Goal: Transaction & Acquisition: Obtain resource

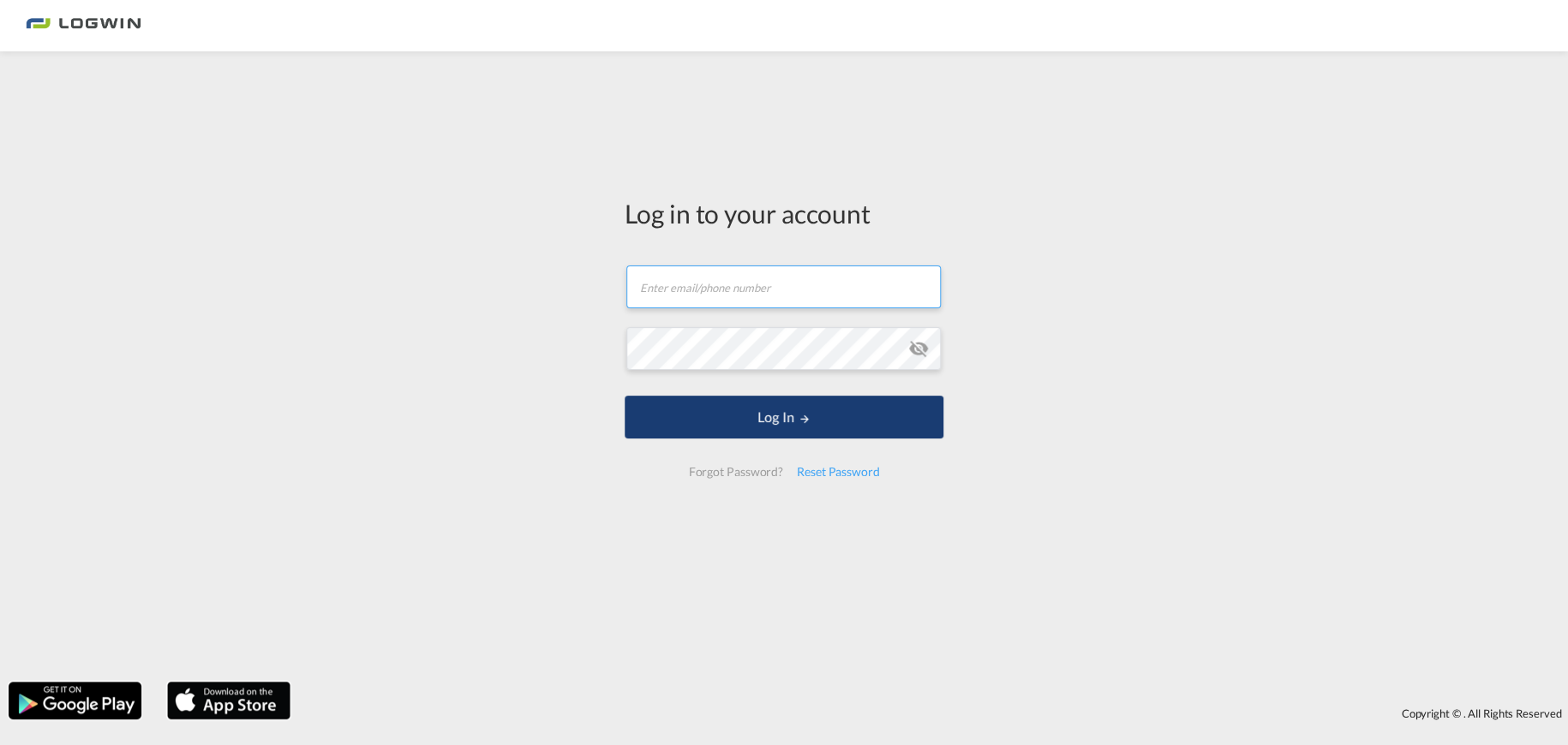
type input "[EMAIL_ADDRESS][PERSON_NAME][DOMAIN_NAME]"
click at [798, 413] on md-icon "LOGIN" at bounding box center [804, 418] width 12 height 12
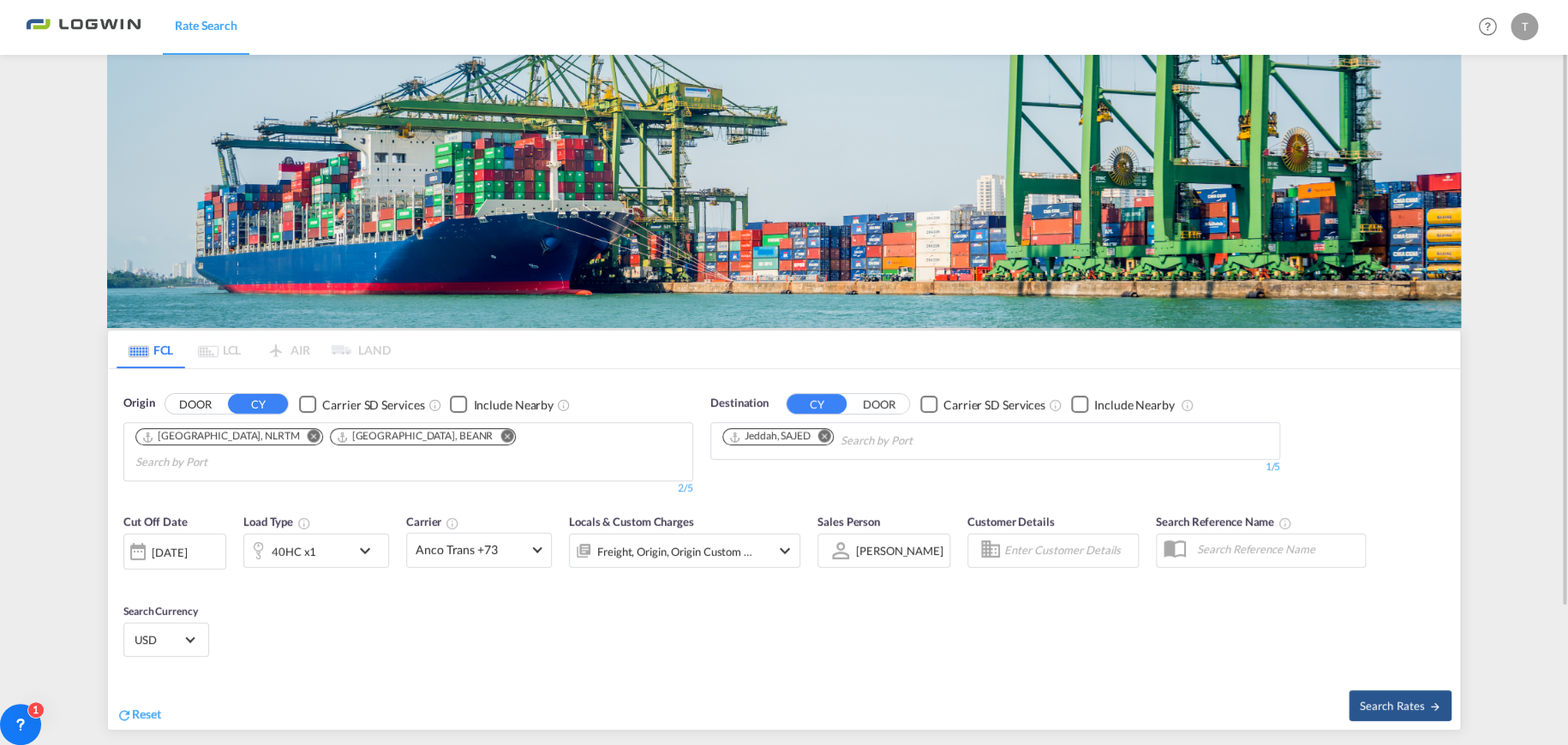
click at [828, 435] on md-icon "Remove" at bounding box center [824, 436] width 13 height 13
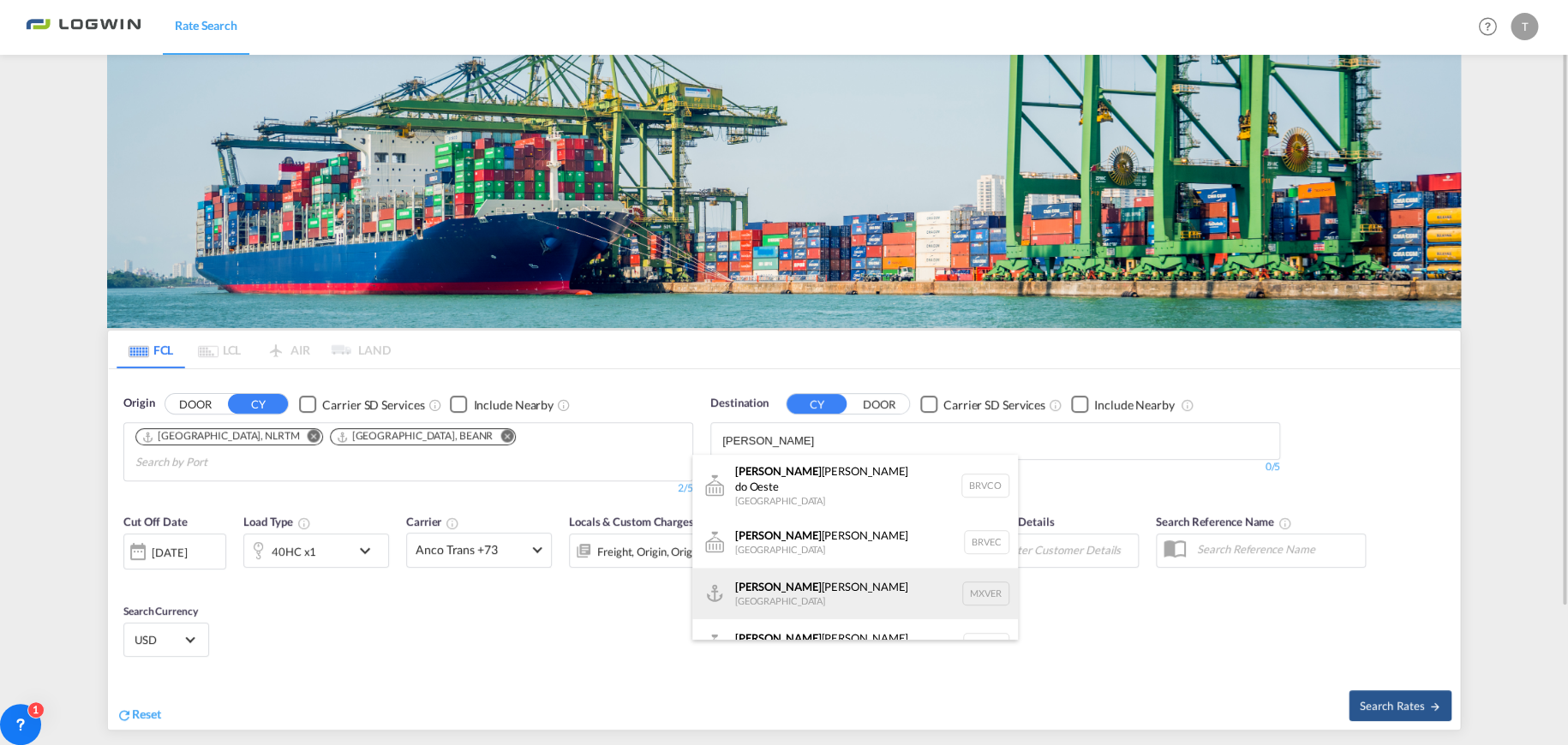
type input "[PERSON_NAME]"
click at [822, 578] on div "[PERSON_NAME] [PERSON_NAME] [GEOGRAPHIC_DATA] MXVER" at bounding box center [854, 593] width 326 height 51
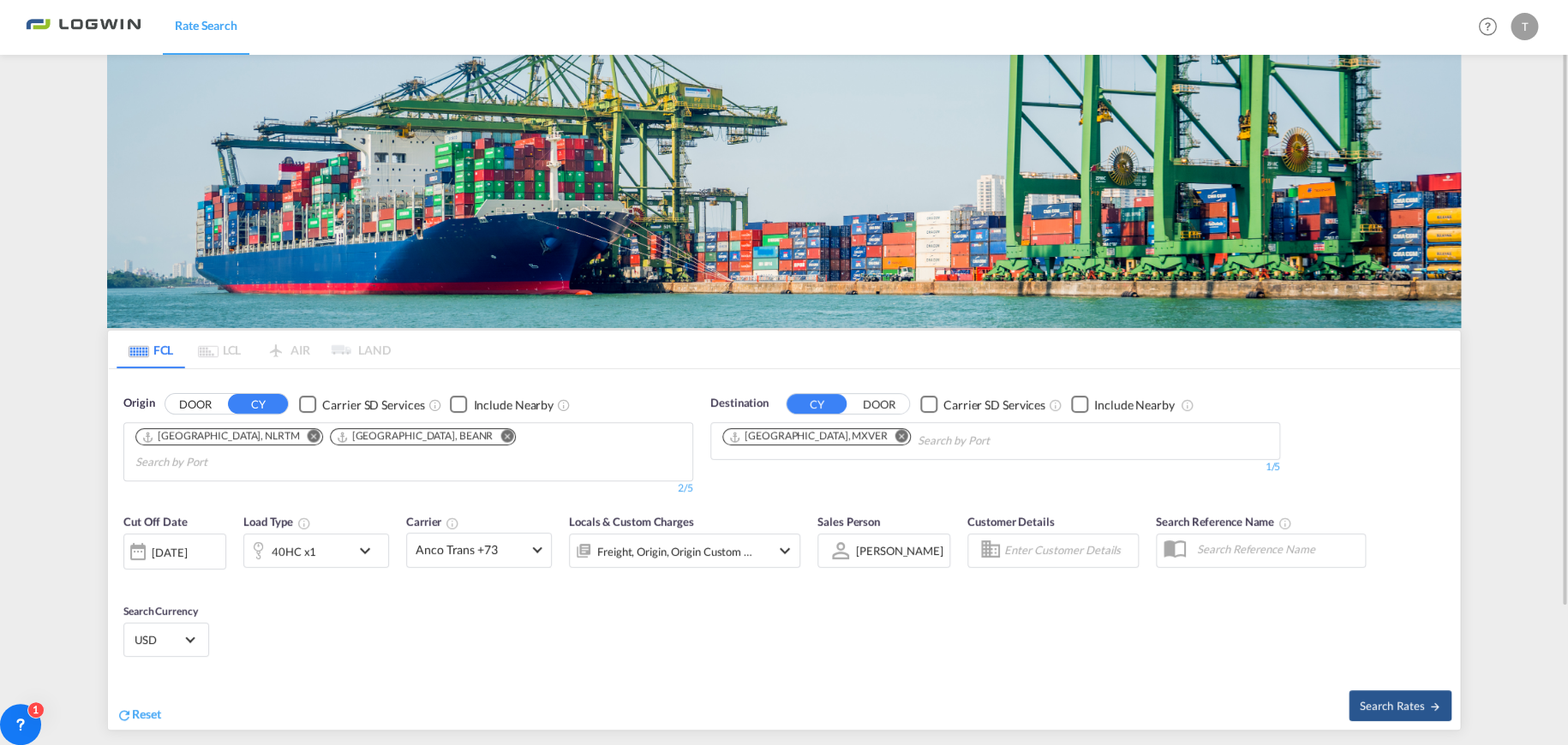
click at [373, 541] on md-icon "icon-chevron-down" at bounding box center [369, 551] width 29 height 20
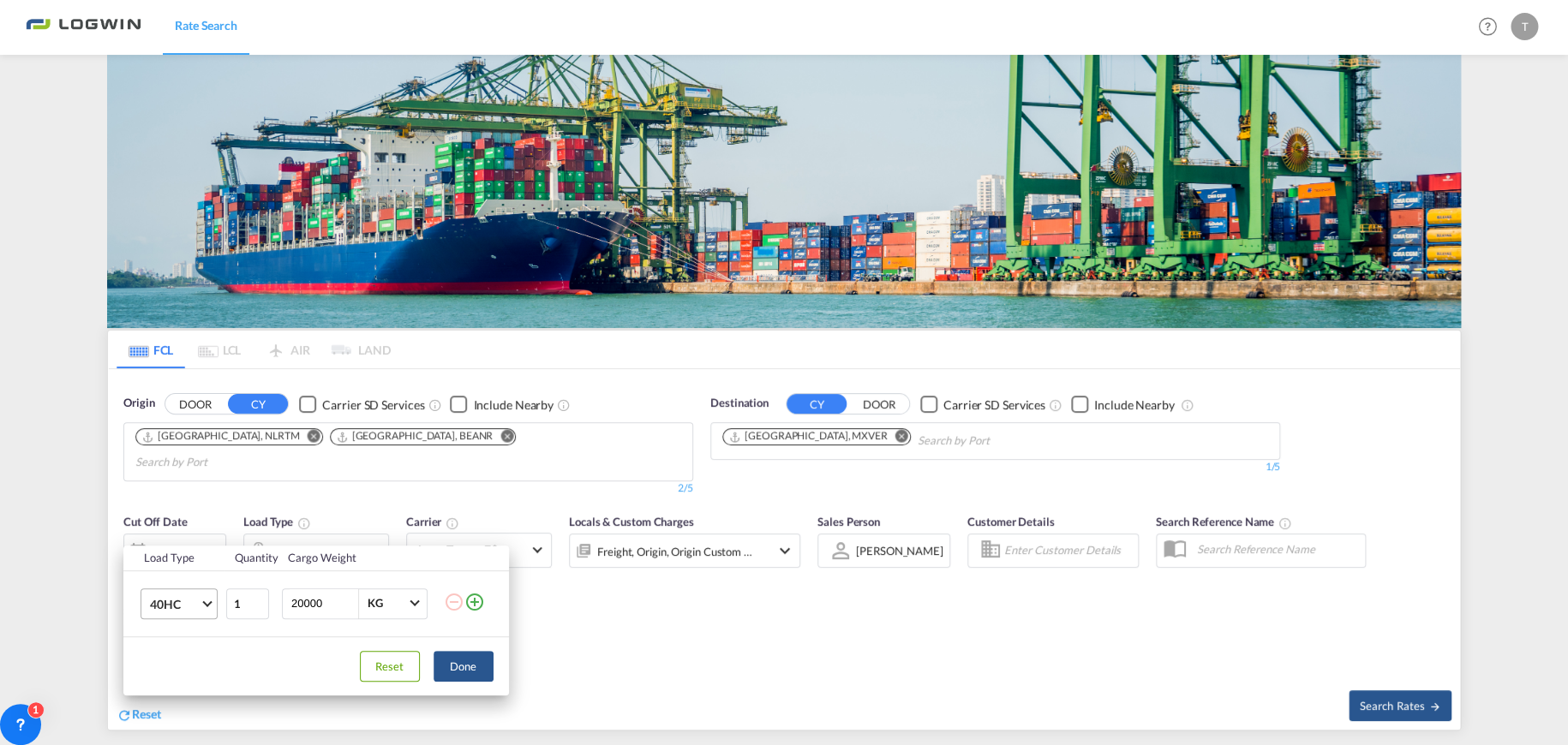
click at [203, 611] on md-select-value "40HC" at bounding box center [182, 604] width 69 height 29
click at [204, 530] on md-option "20GP" at bounding box center [193, 522] width 117 height 42
click at [477, 659] on button "Done" at bounding box center [464, 667] width 60 height 31
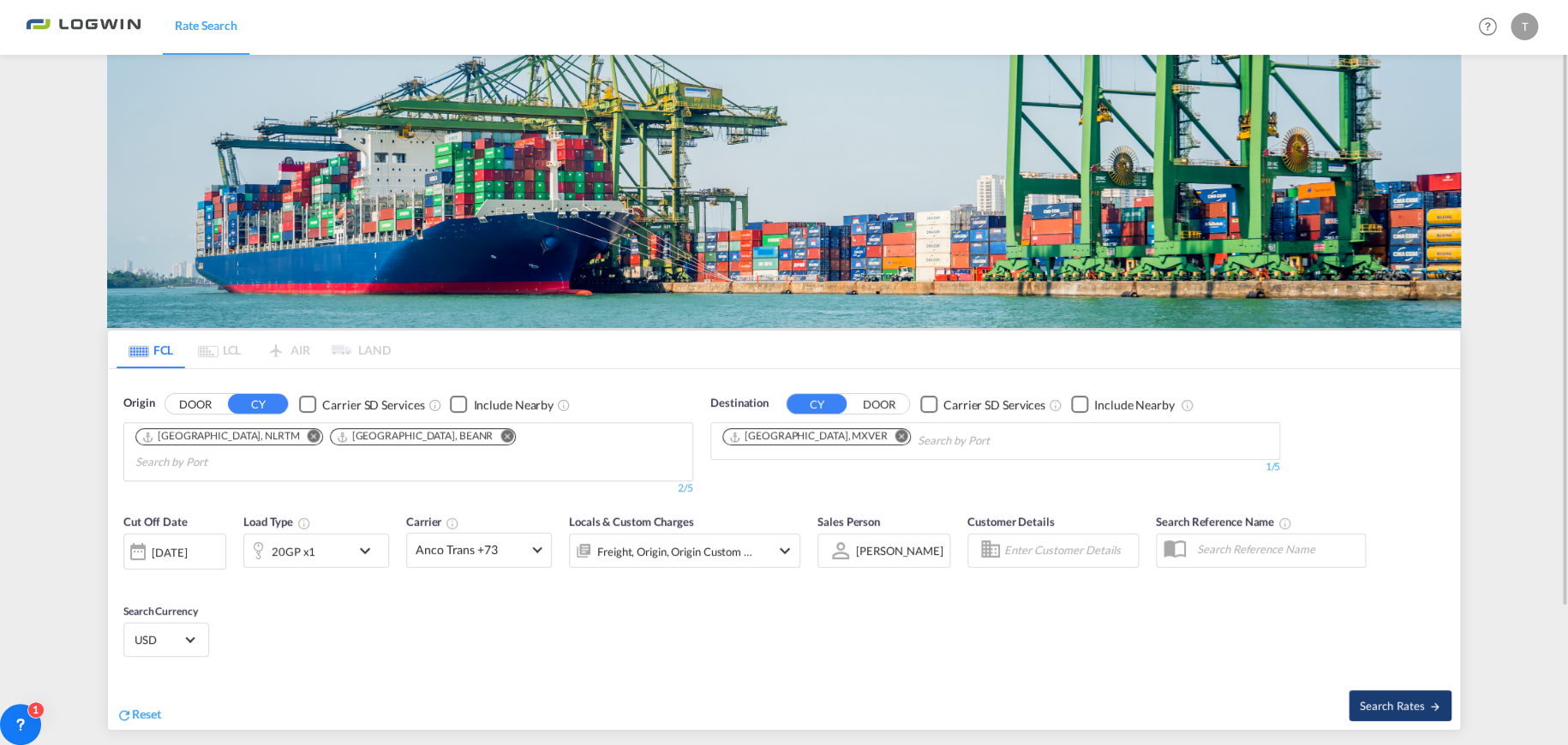
click at [1383, 700] on span "Search Rates" at bounding box center [1399, 706] width 82 height 14
type input "NLRTM,BEANR to MXVER / [DATE]"
